Goal: Find specific page/section: Find specific page/section

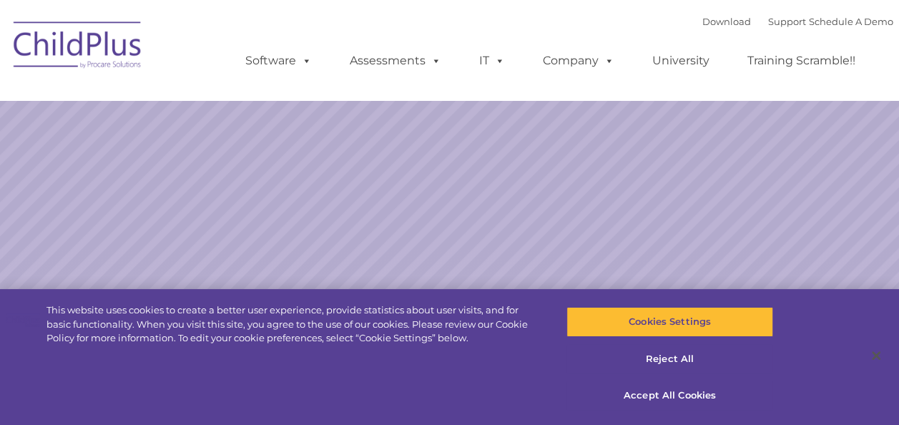
select select "MEDIUM"
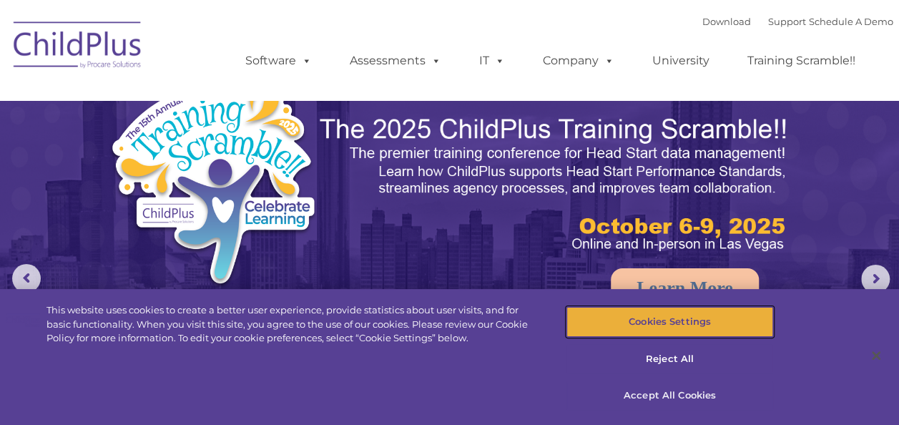
drag, startPoint x: 672, startPoint y: 323, endPoint x: 684, endPoint y: 389, distance: 66.9
click at [682, 388] on div "Cookies Settings Reject All Accept All Cookies" at bounding box center [669, 364] width 207 height 122
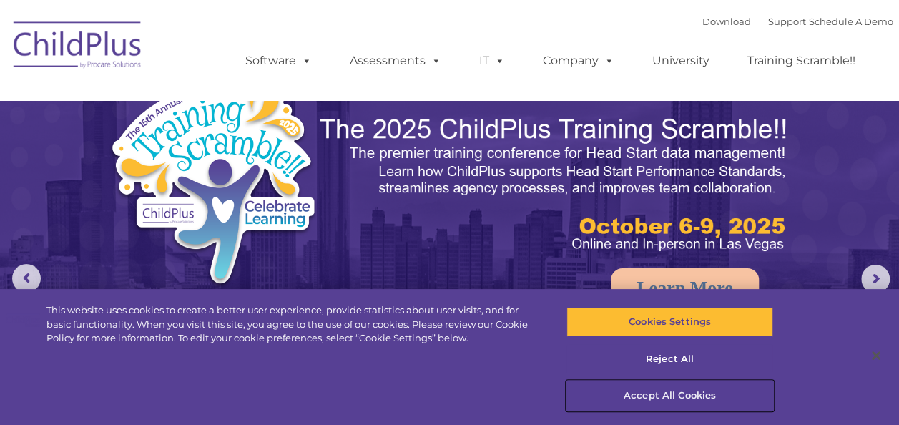
click at [706, 399] on button "Accept All Cookies" at bounding box center [669, 395] width 207 height 30
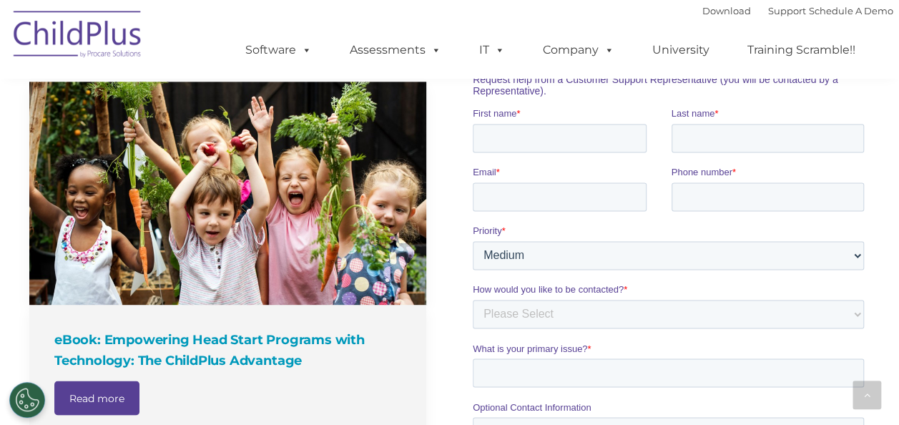
scroll to position [1002, 0]
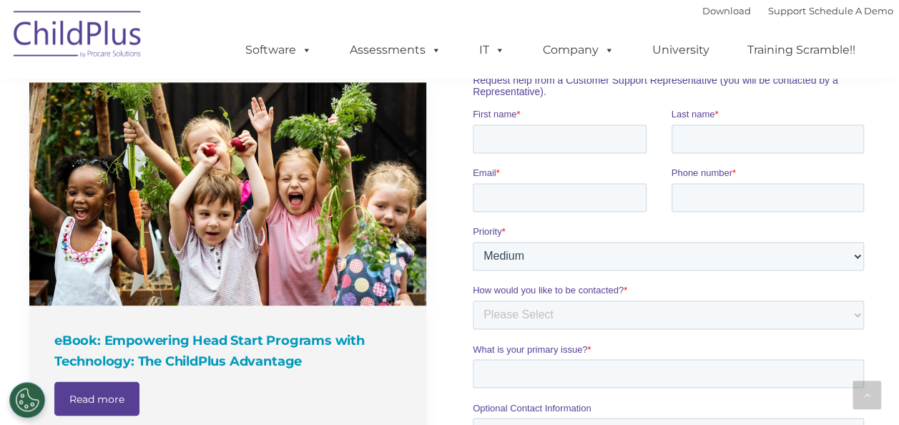
click at [61, 27] on img at bounding box center [77, 36] width 143 height 71
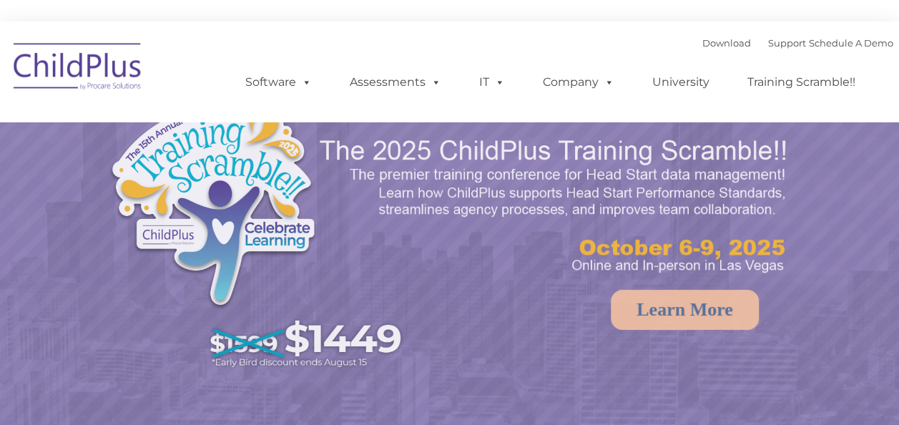
select select "MEDIUM"
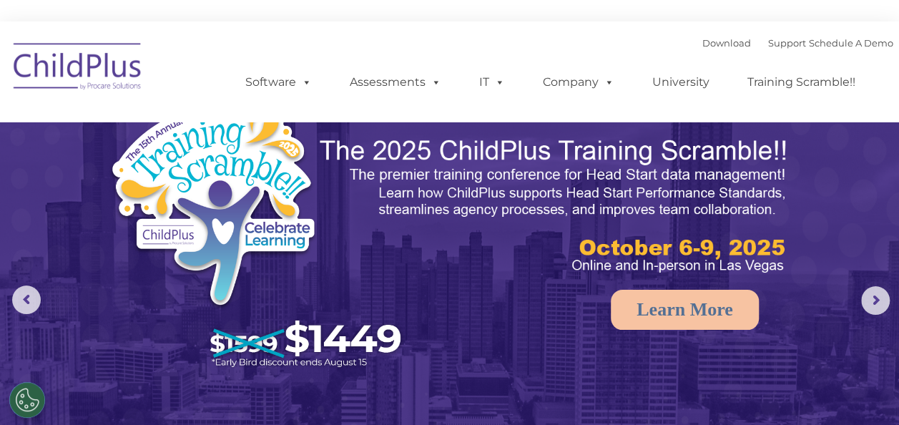
click at [854, 211] on img at bounding box center [449, 303] width 899 height 565
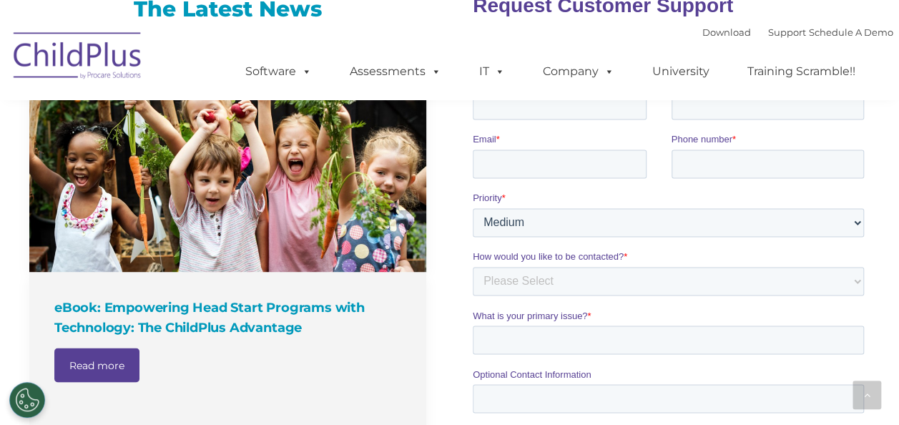
scroll to position [1047, 0]
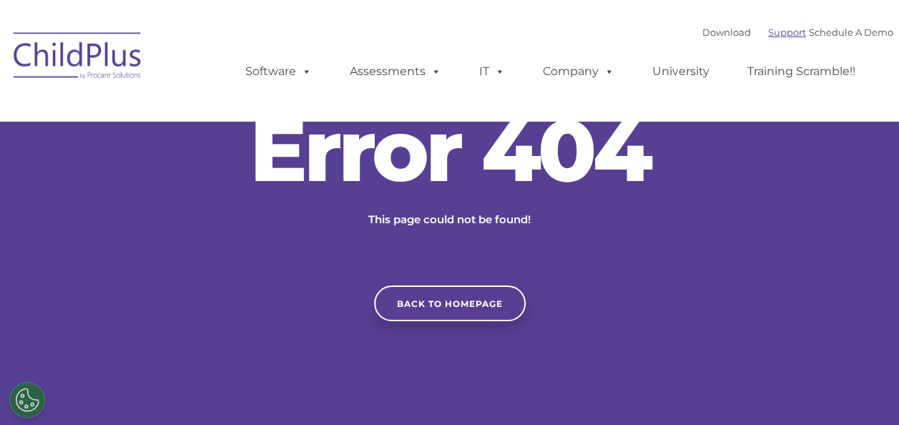
click at [773, 28] on link "Support" at bounding box center [787, 31] width 38 height 11
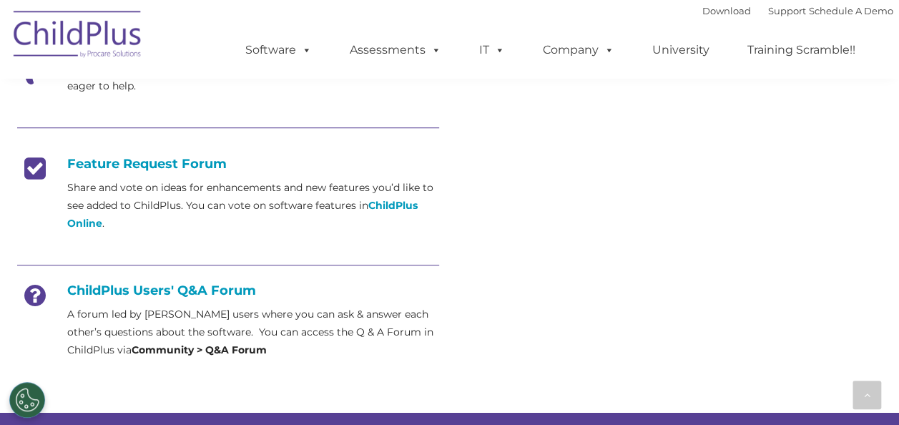
scroll to position [530, 0]
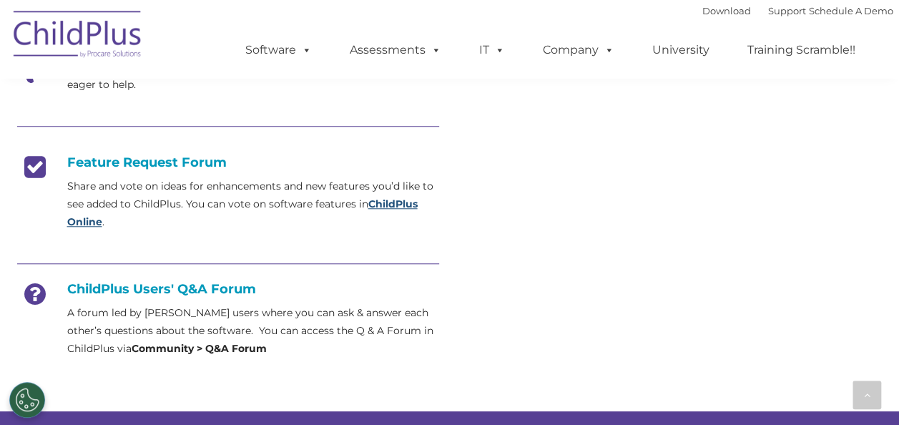
click at [403, 204] on strong "ChildPlus Online" at bounding box center [242, 212] width 350 height 31
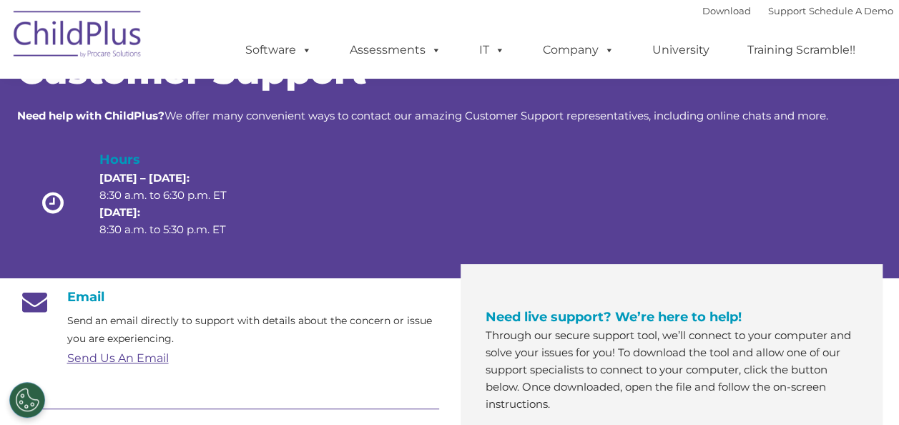
scroll to position [71, 0]
